Goal: Information Seeking & Learning: Check status

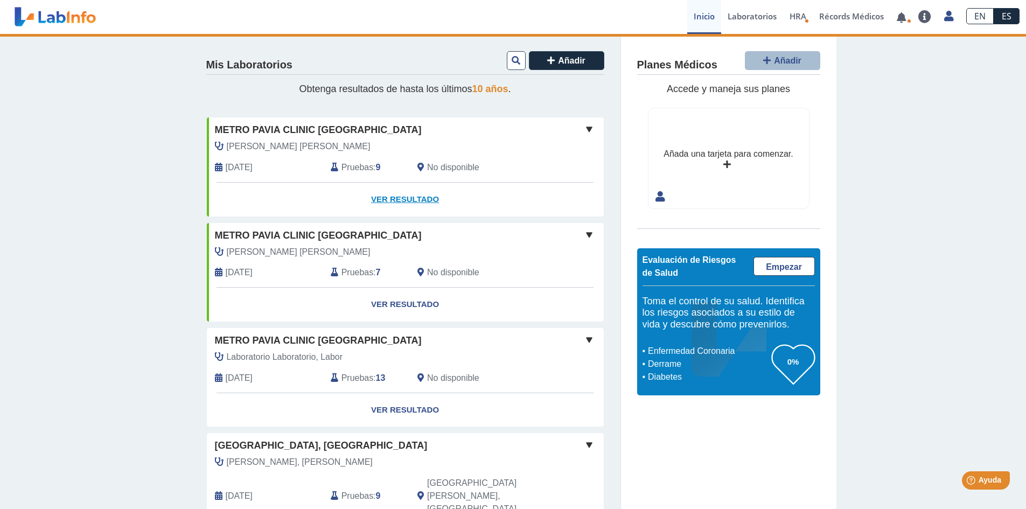
click at [400, 194] on link "Ver Resultado" at bounding box center [405, 200] width 397 height 34
click at [409, 196] on link "Ver Resultado" at bounding box center [405, 200] width 397 height 34
click at [405, 201] on link "Ver Resultado" at bounding box center [405, 200] width 397 height 34
click at [406, 199] on link "Ver Resultado" at bounding box center [405, 200] width 397 height 34
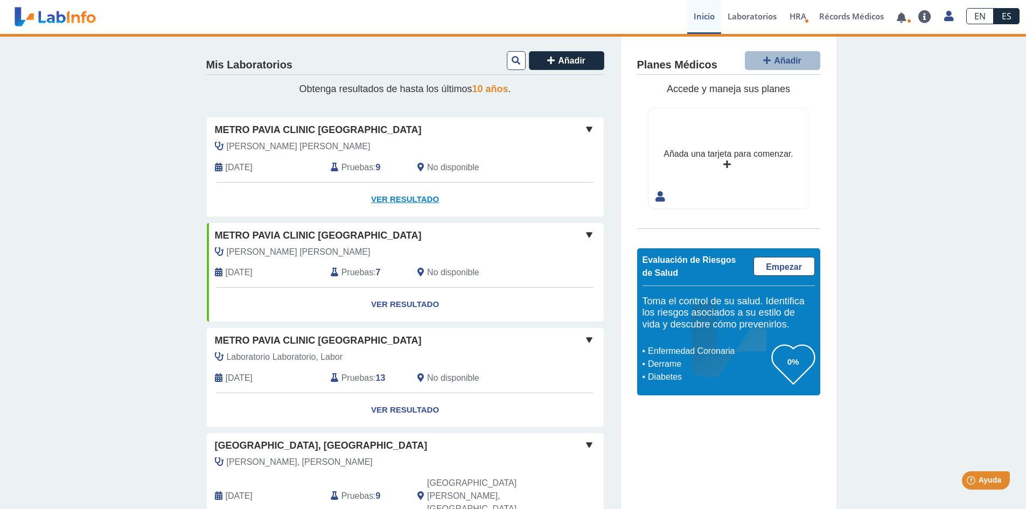
click at [406, 199] on link "Ver Resultado" at bounding box center [405, 200] width 397 height 34
click at [235, 167] on span "[DATE]" at bounding box center [239, 167] width 27 height 13
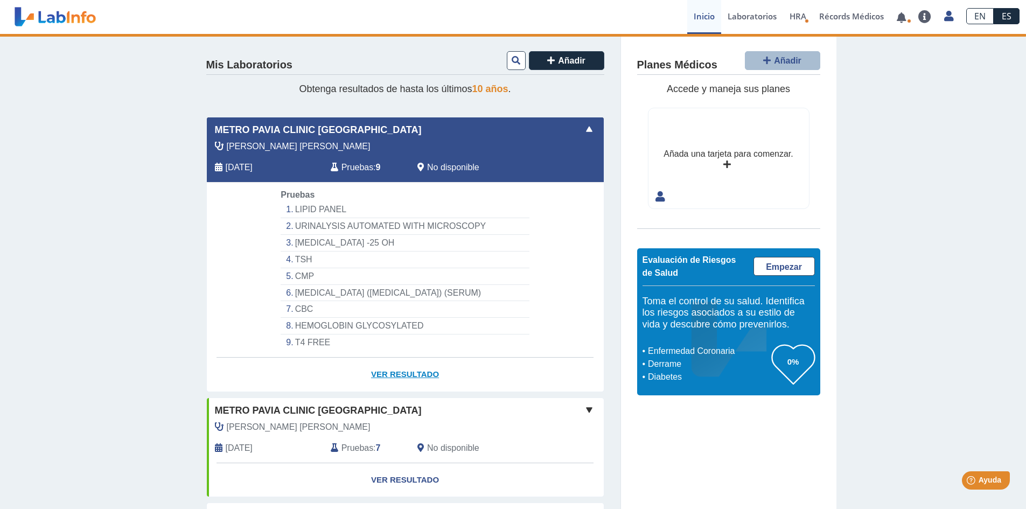
click at [418, 374] on link "Ver Resultado" at bounding box center [405, 375] width 397 height 34
click at [405, 372] on link "Ver Resultado" at bounding box center [405, 375] width 397 height 34
